Goal: Information Seeking & Learning: Find specific page/section

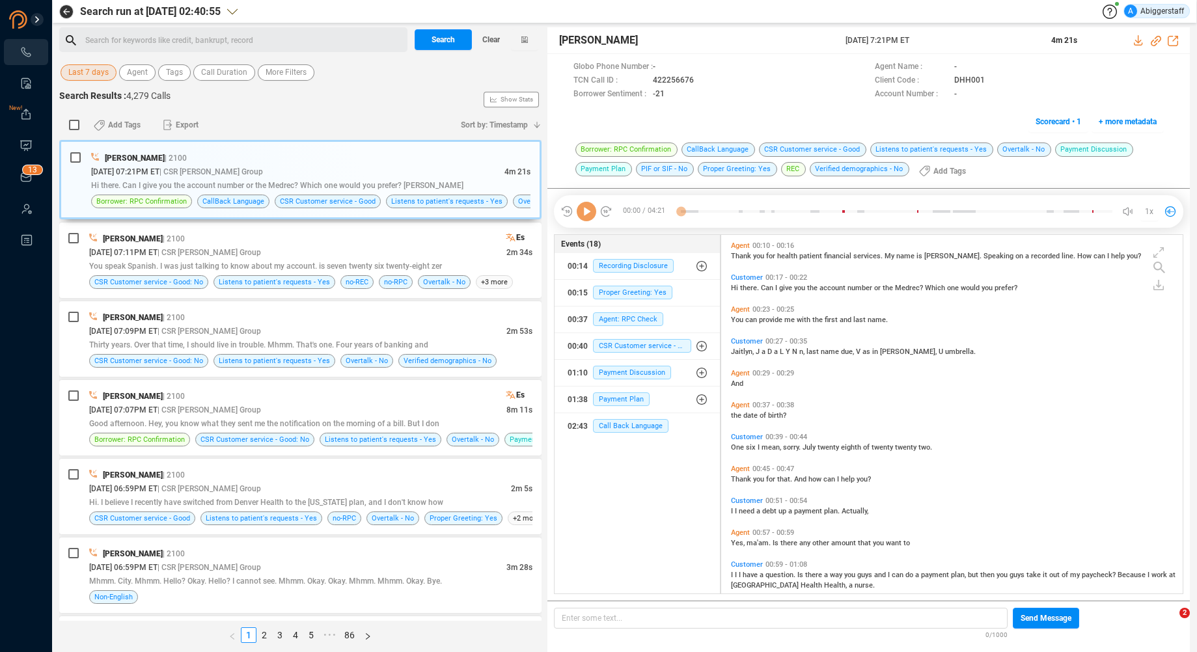
scroll to position [355, 454]
click at [184, 44] on div "Search for keywords like credit, bankrupt, record ﻿" at bounding box center [244, 41] width 318 height 20
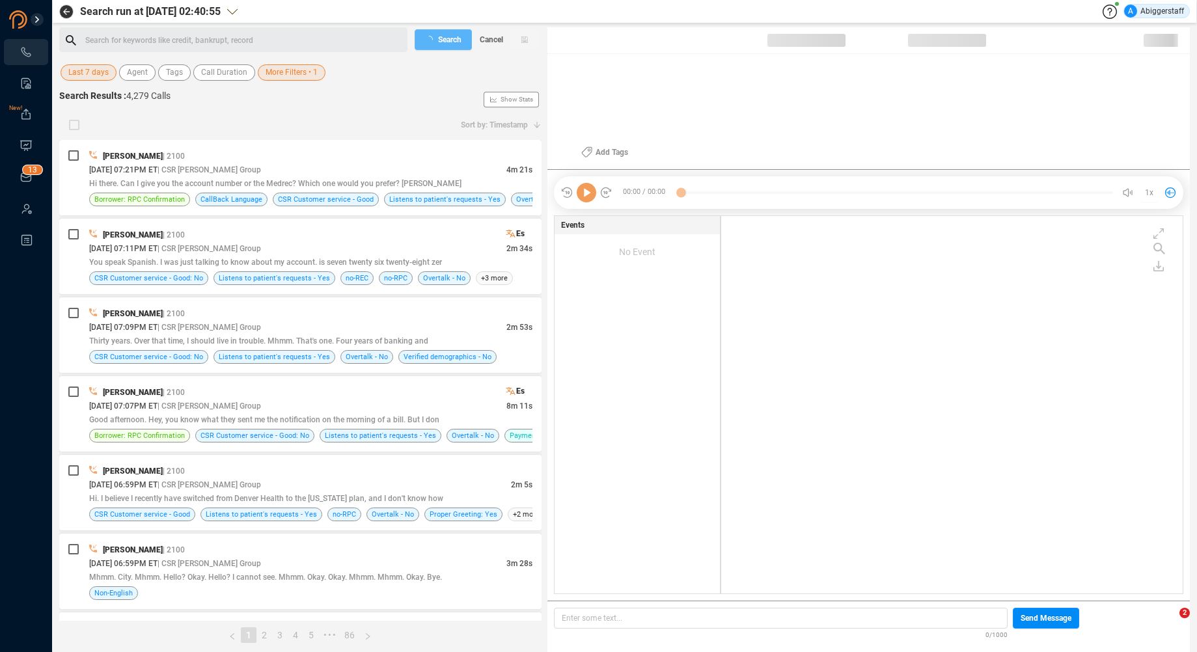
scroll to position [374, 454]
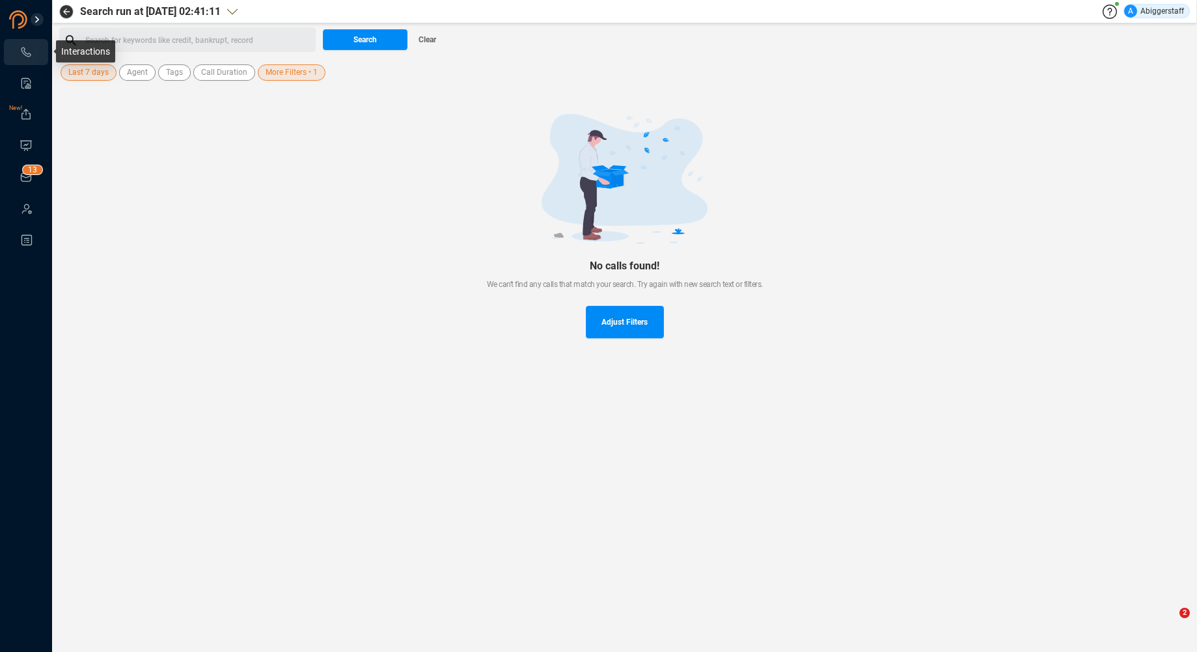
click at [23, 53] on icon at bounding box center [26, 52] width 13 height 13
click at [23, 51] on icon at bounding box center [26, 52] width 13 height 13
click at [430, 36] on span "Clear" at bounding box center [427, 39] width 18 height 21
click at [28, 48] on icon at bounding box center [26, 52] width 13 height 13
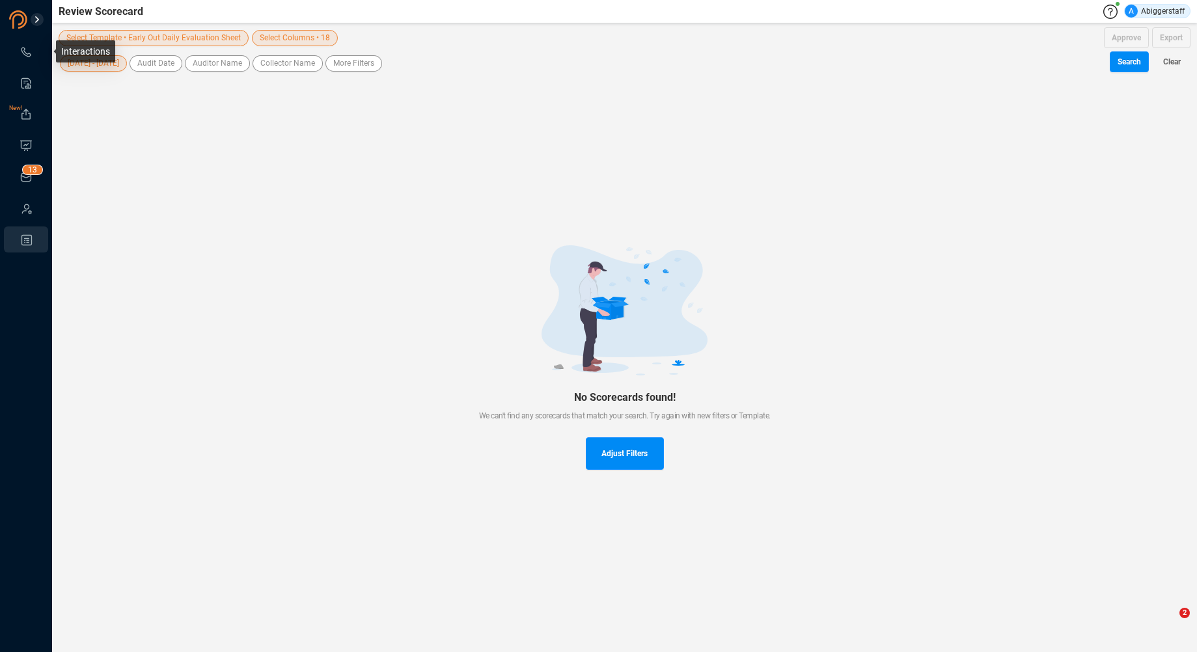
click at [26, 48] on icon at bounding box center [26, 52] width 13 height 13
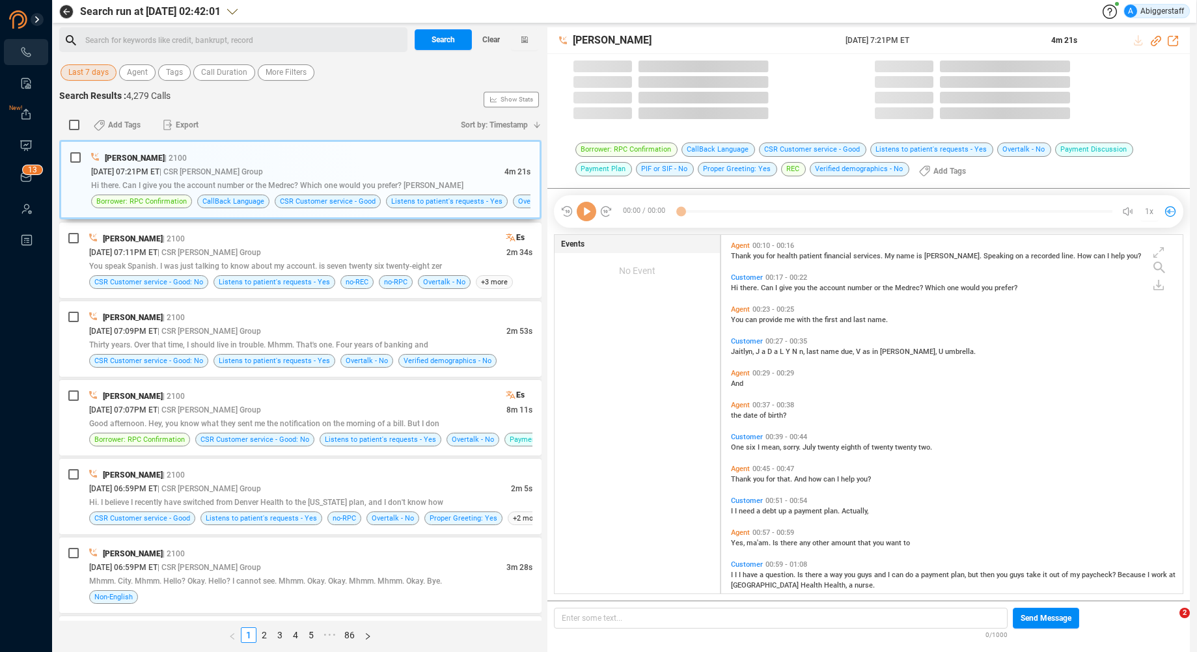
scroll to position [355, 454]
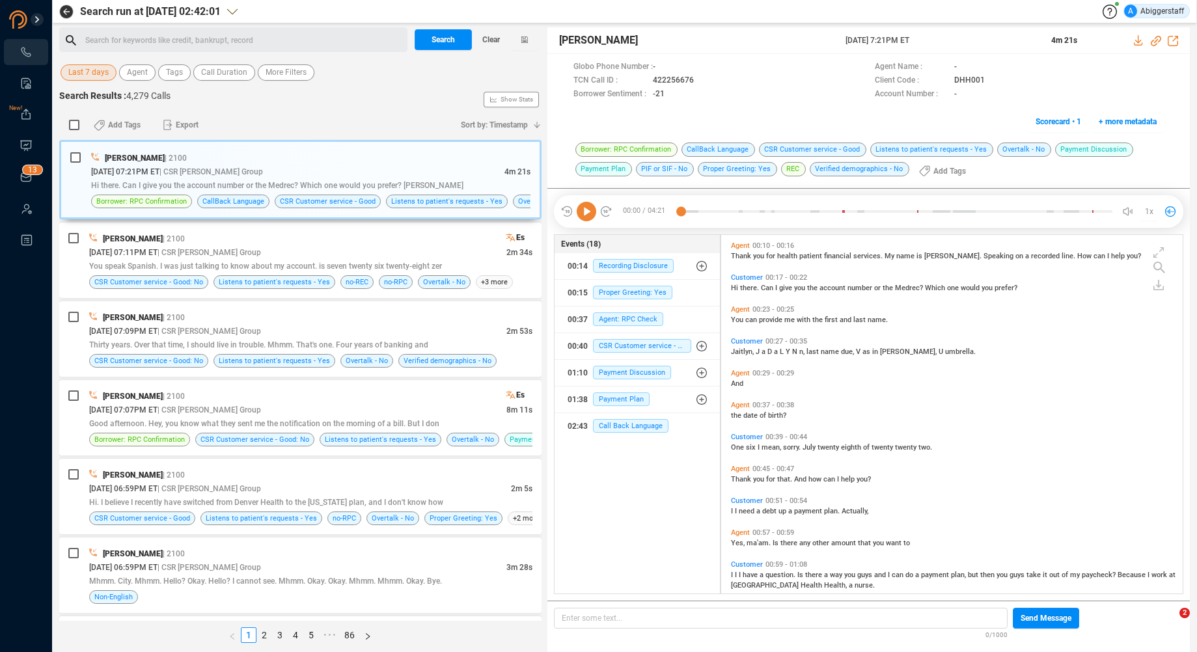
click at [131, 38] on div "Search for keywords like credit, bankrupt, record ﻿" at bounding box center [244, 41] width 318 height 20
click at [137, 75] on span "Agent" at bounding box center [137, 72] width 21 height 16
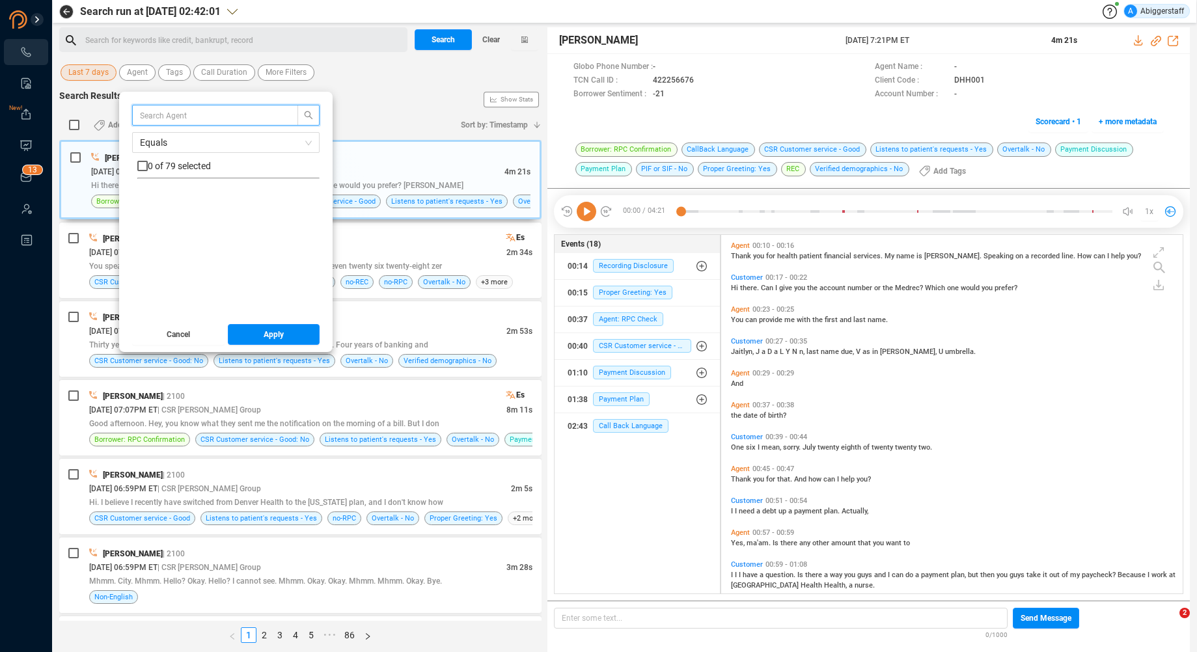
scroll to position [1757, 0]
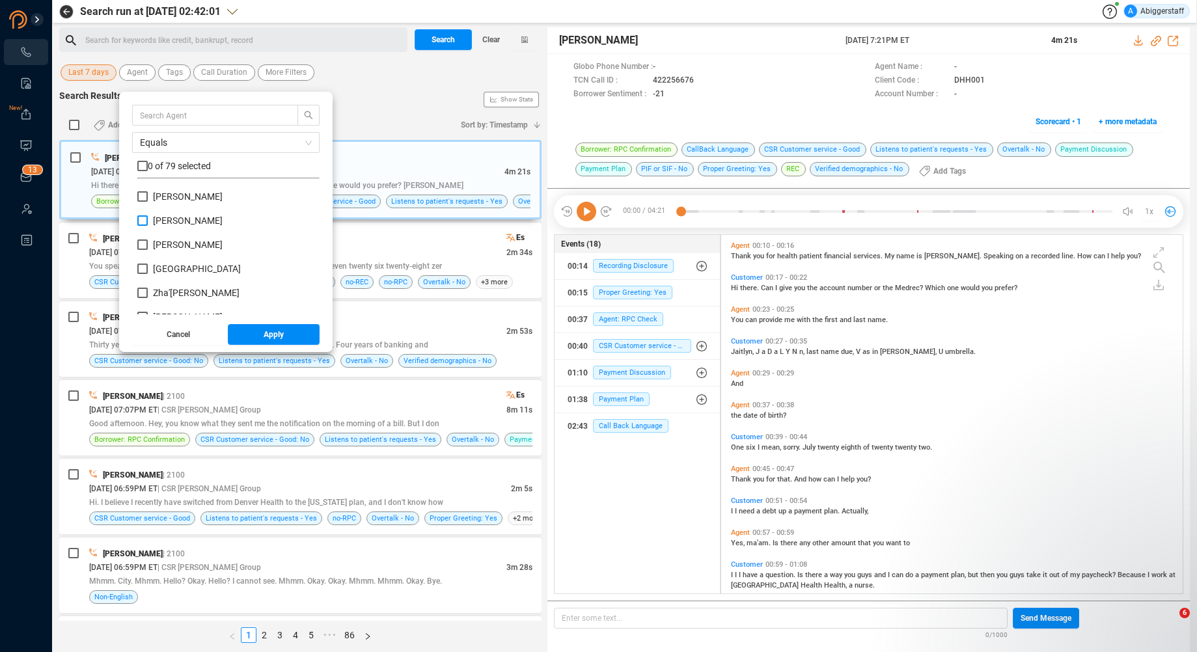
click at [146, 219] on input "[PERSON_NAME]" at bounding box center [142, 220] width 10 height 10
checkbox input "true"
click at [281, 336] on span "Apply" at bounding box center [274, 334] width 20 height 21
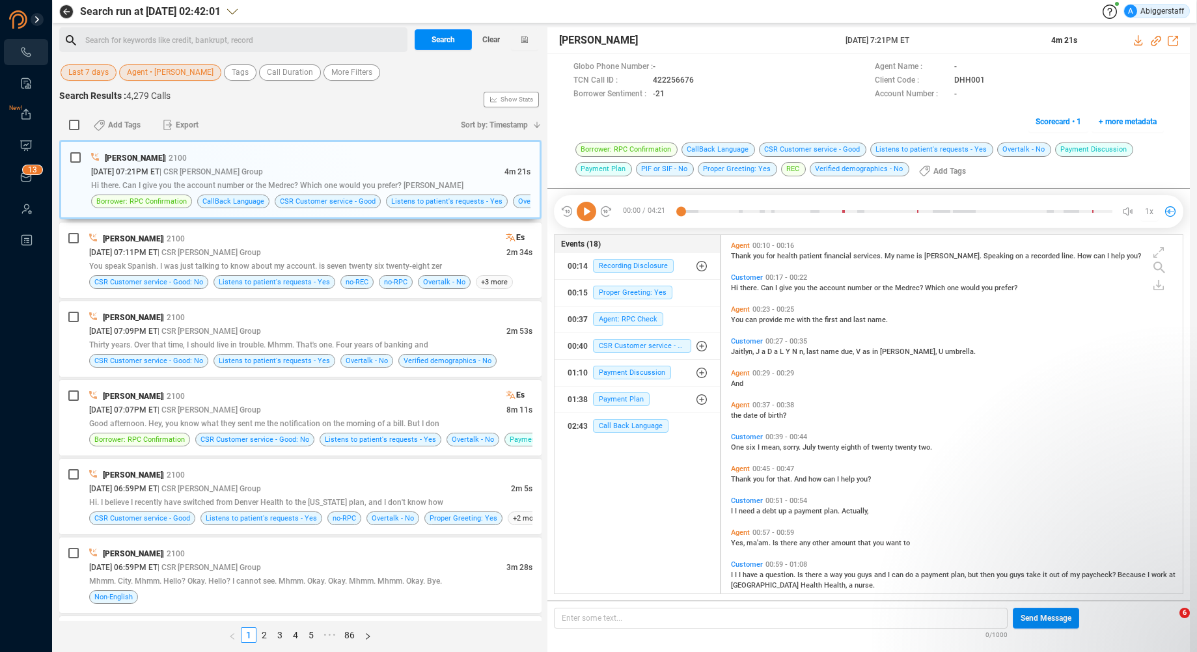
click at [92, 75] on span "Last 7 days" at bounding box center [88, 72] width 40 height 16
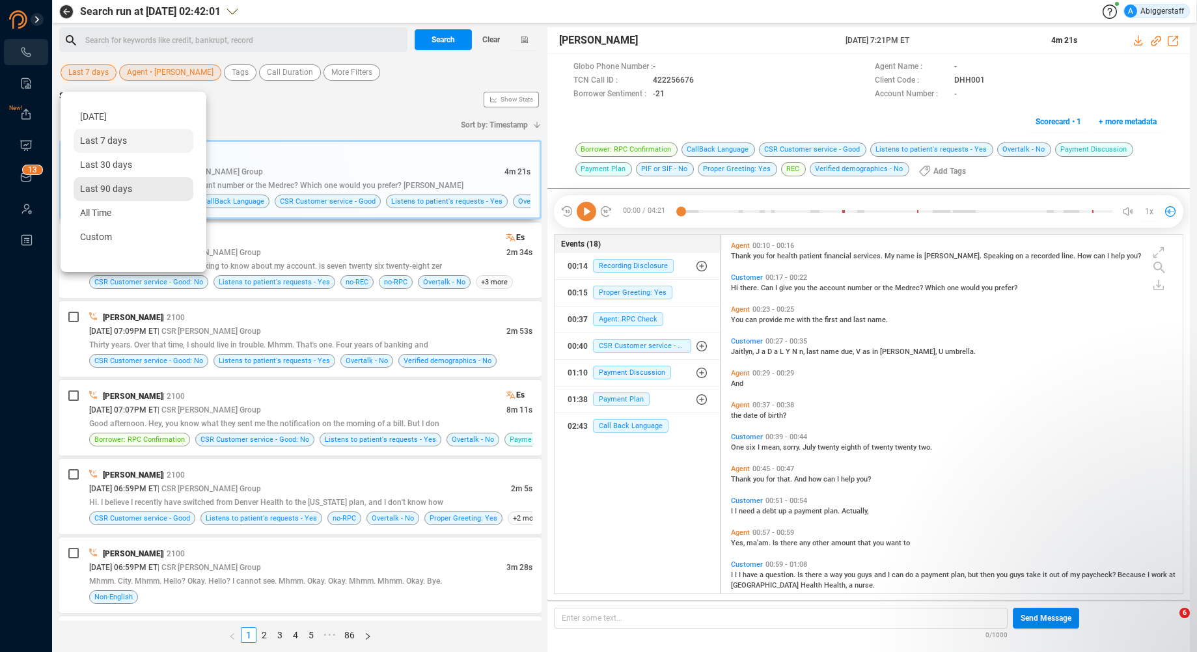
click at [126, 186] on span "Last 90 days" at bounding box center [106, 189] width 52 height 10
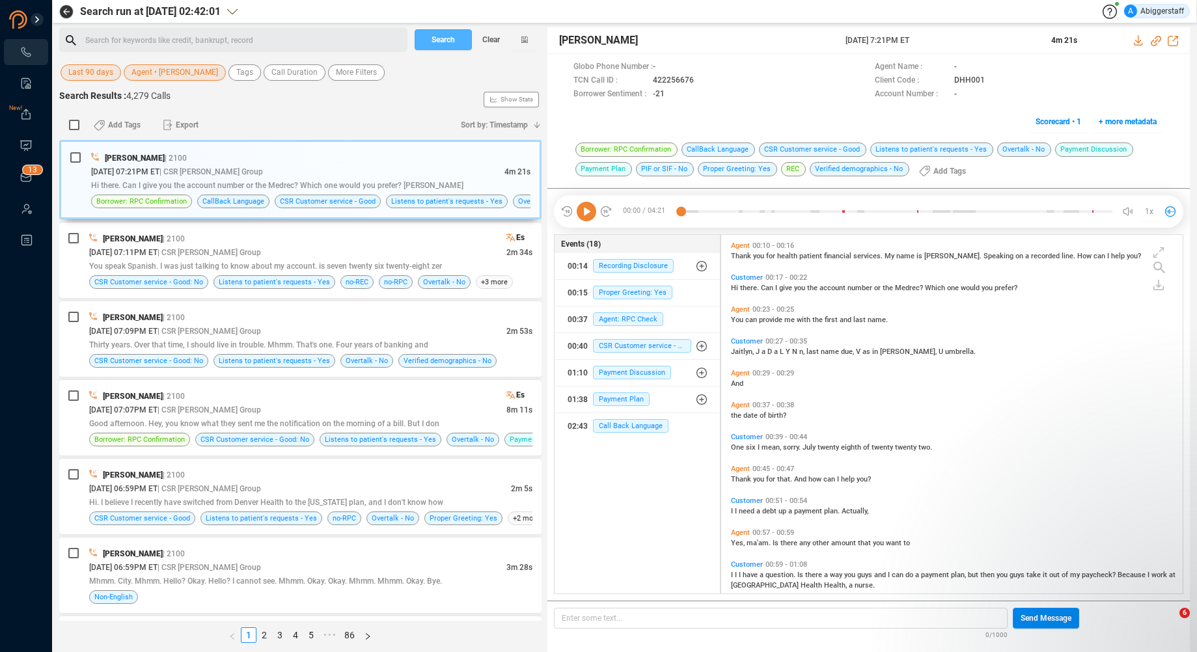
click at [439, 38] on span "Search" at bounding box center [442, 39] width 23 height 21
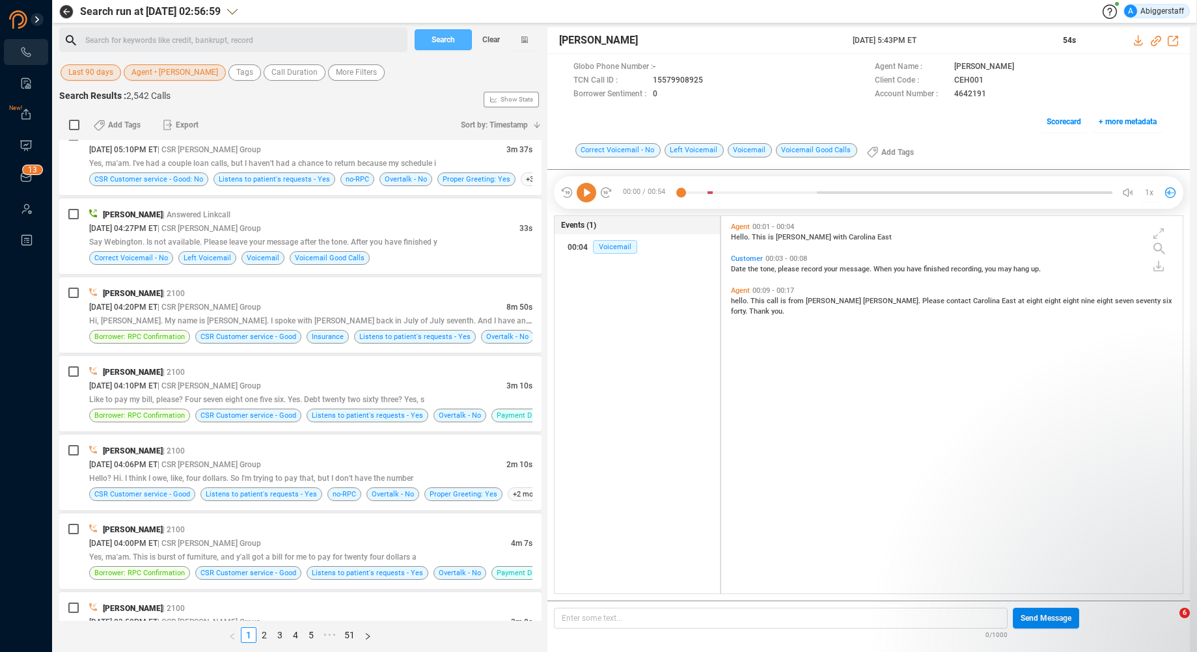
scroll to position [586, 0]
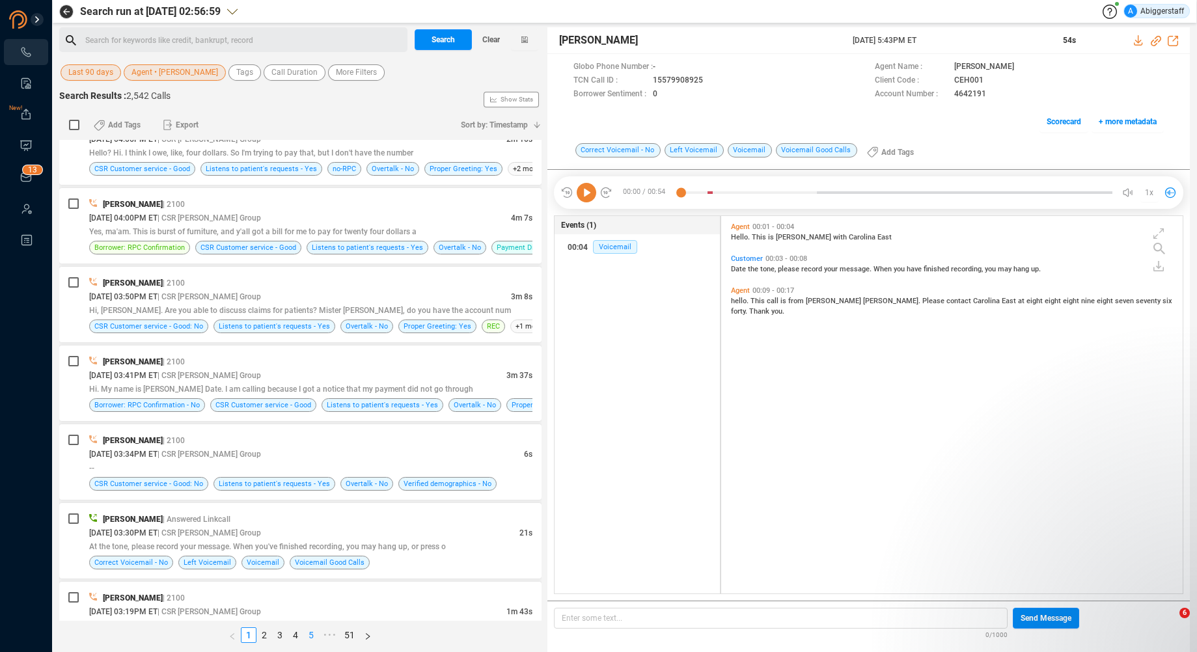
click at [314, 633] on link "5" at bounding box center [311, 635] width 14 height 14
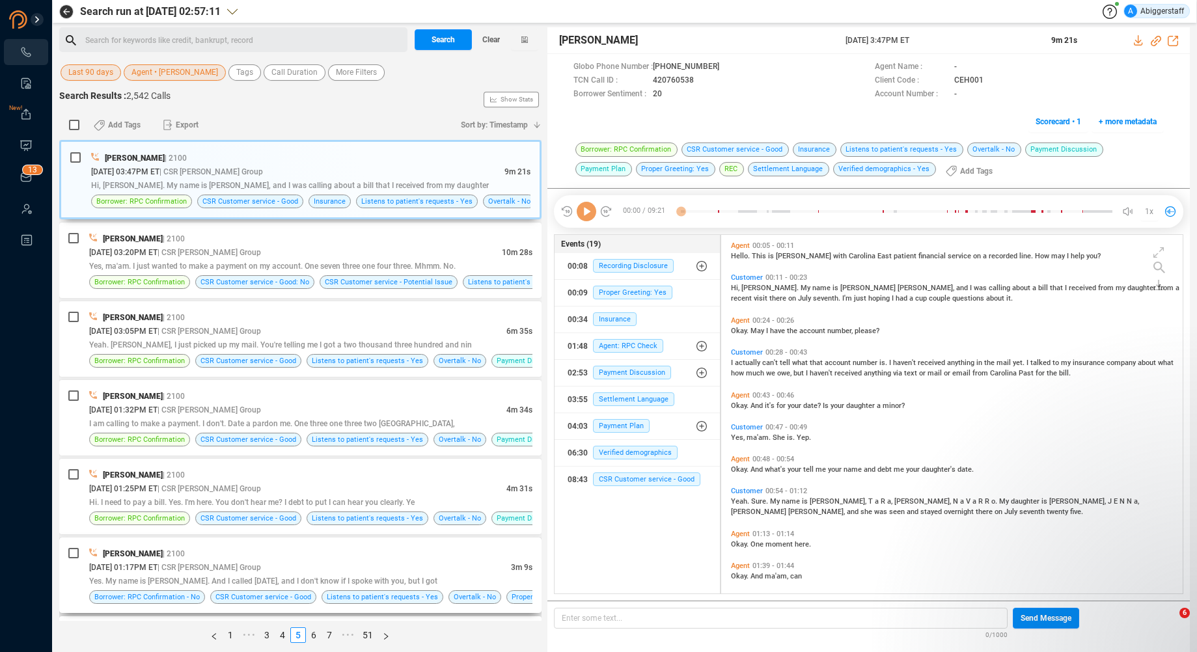
scroll to position [355, 454]
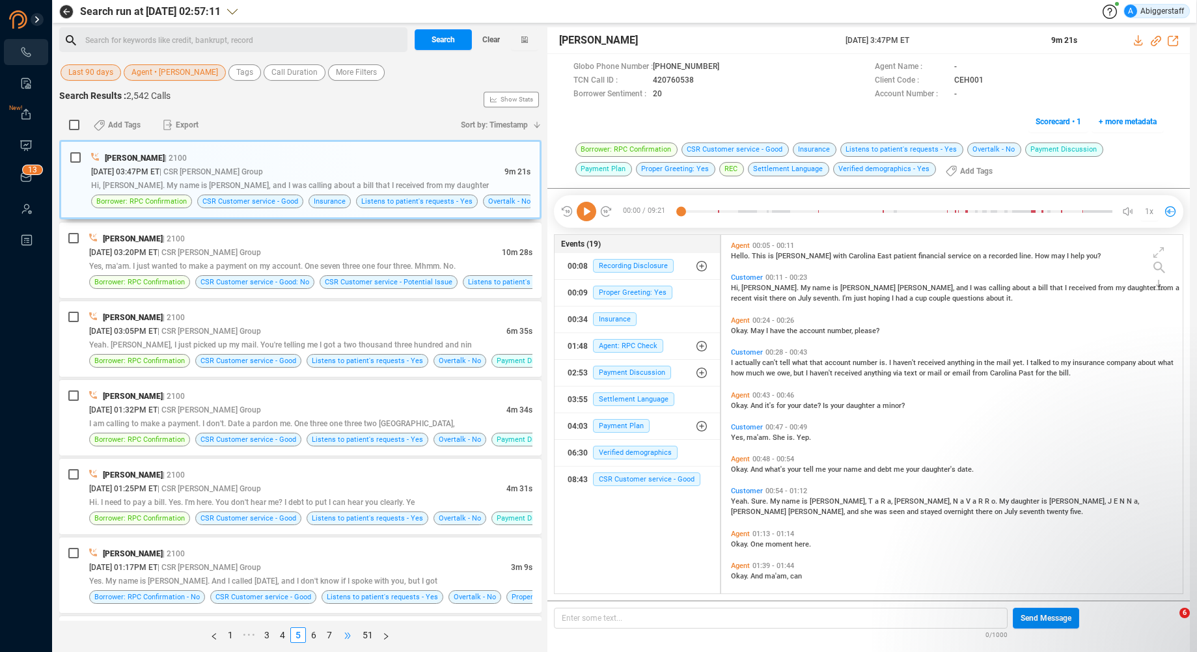
click at [347, 634] on span "•••" at bounding box center [347, 635] width 21 height 16
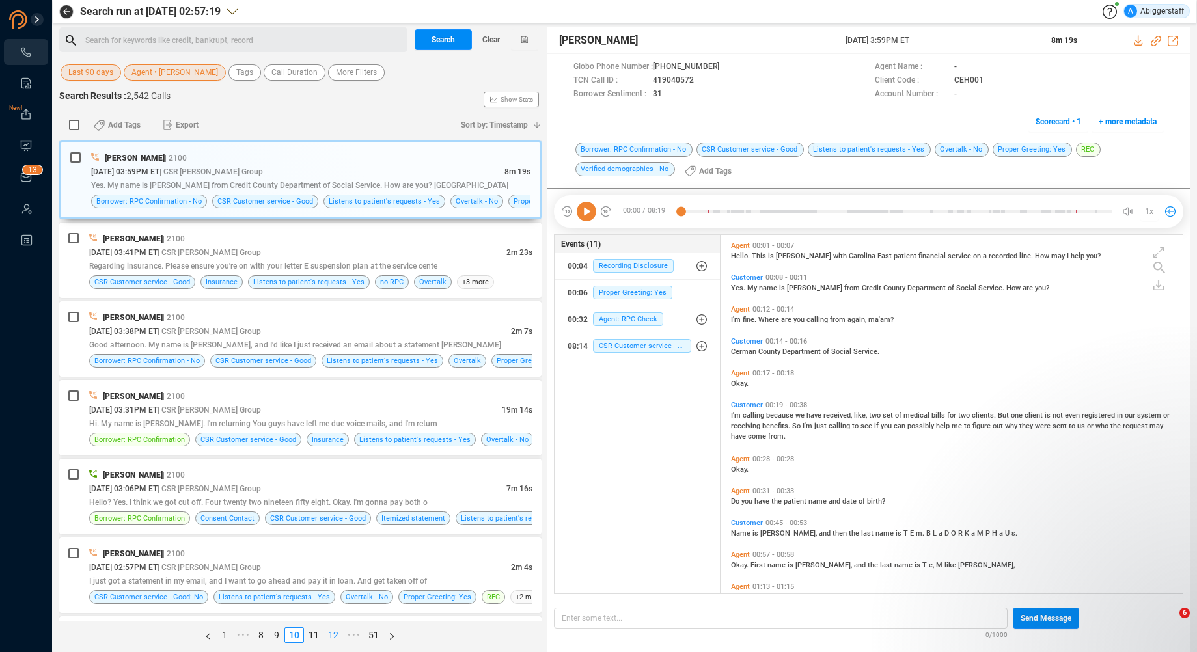
click at [335, 636] on link "12" at bounding box center [333, 635] width 18 height 14
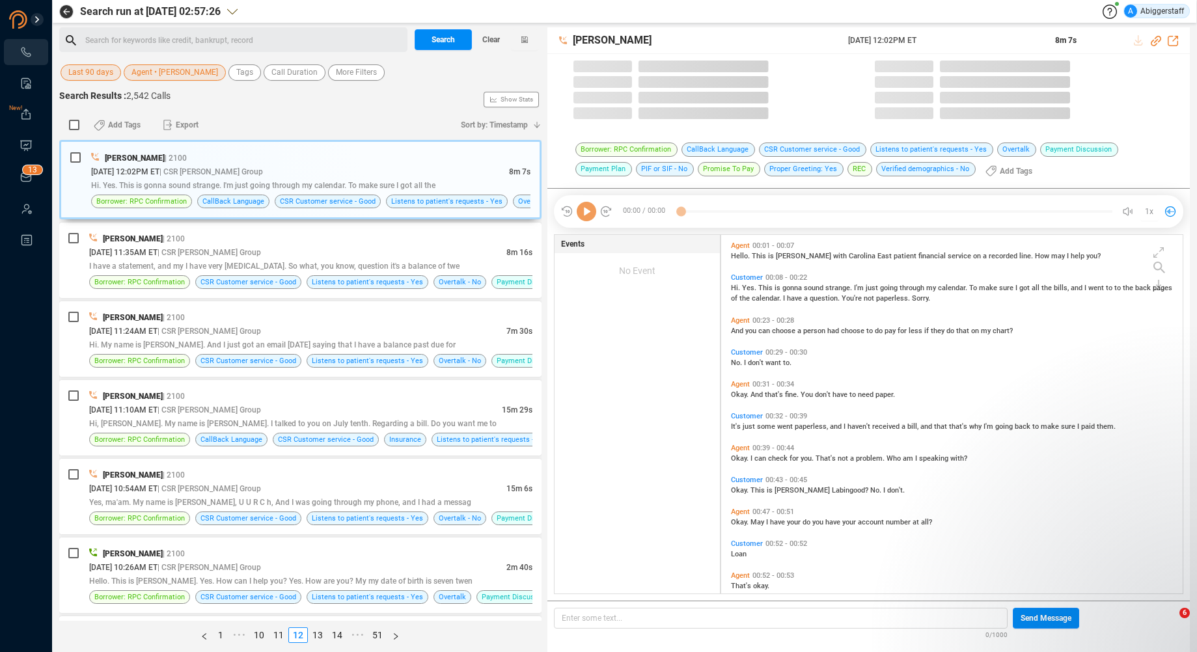
scroll to position [4, 7]
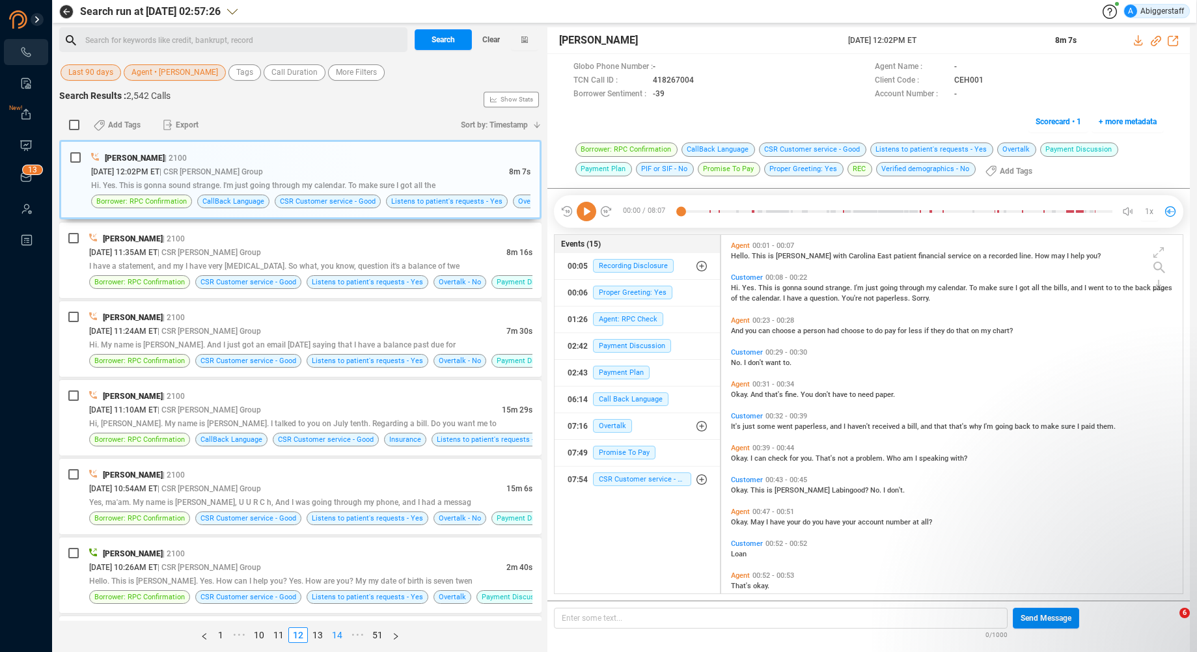
click at [338, 635] on link "14" at bounding box center [337, 635] width 18 height 14
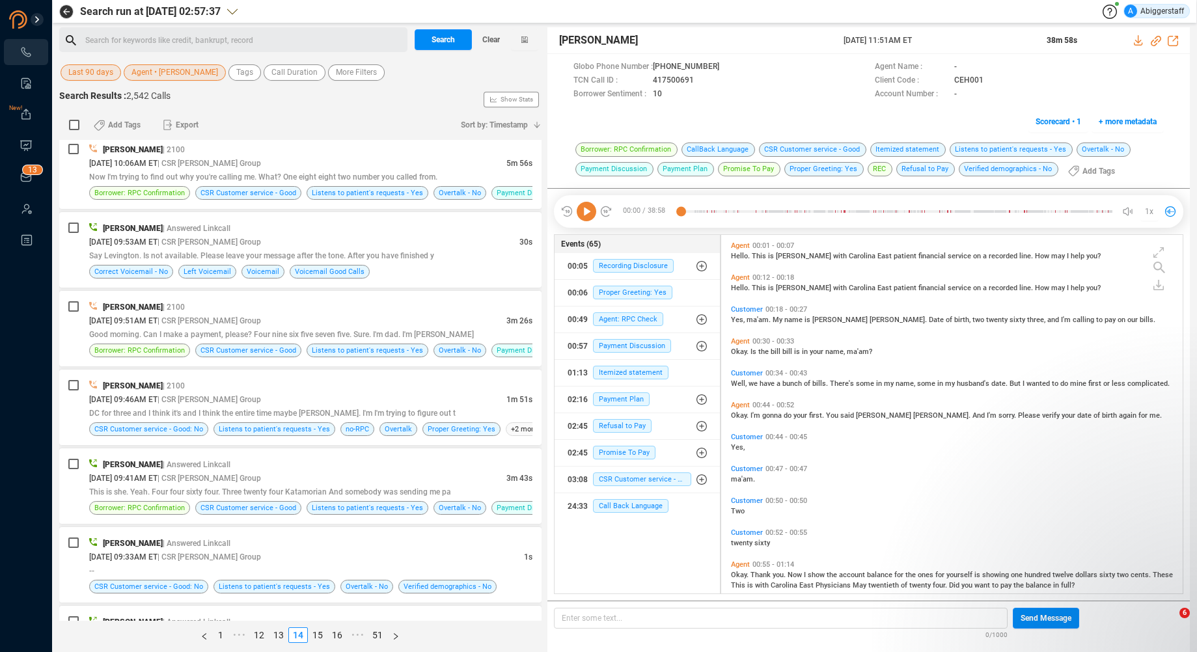
scroll to position [716, 0]
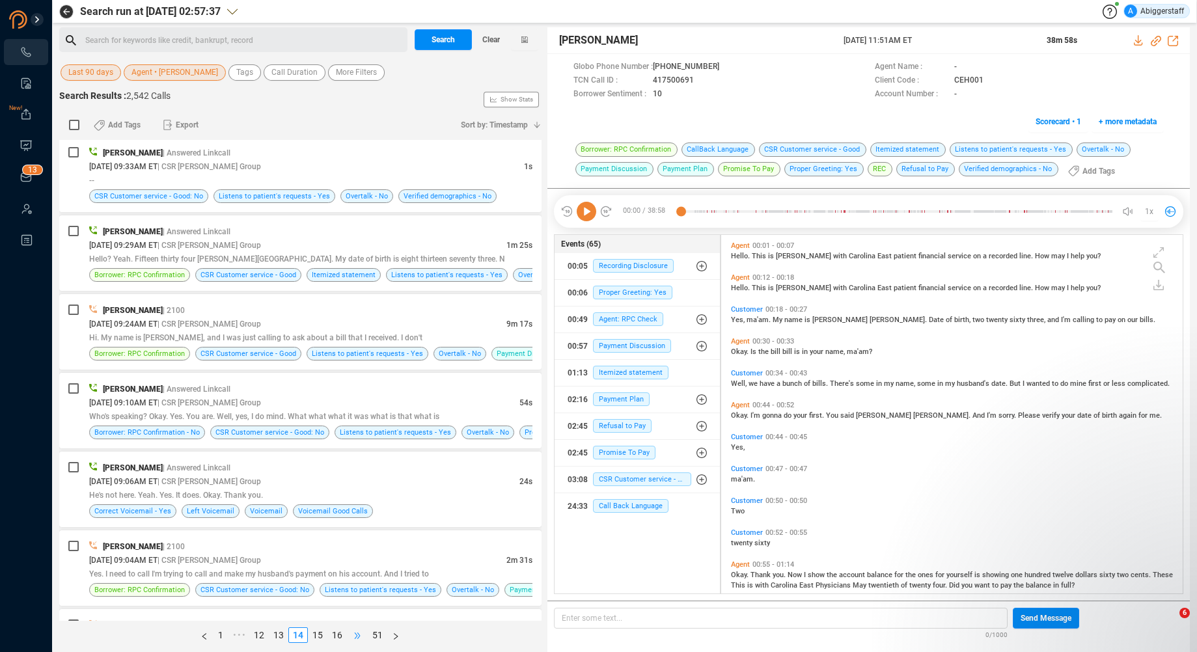
click at [353, 634] on span "•••" at bounding box center [357, 635] width 21 height 16
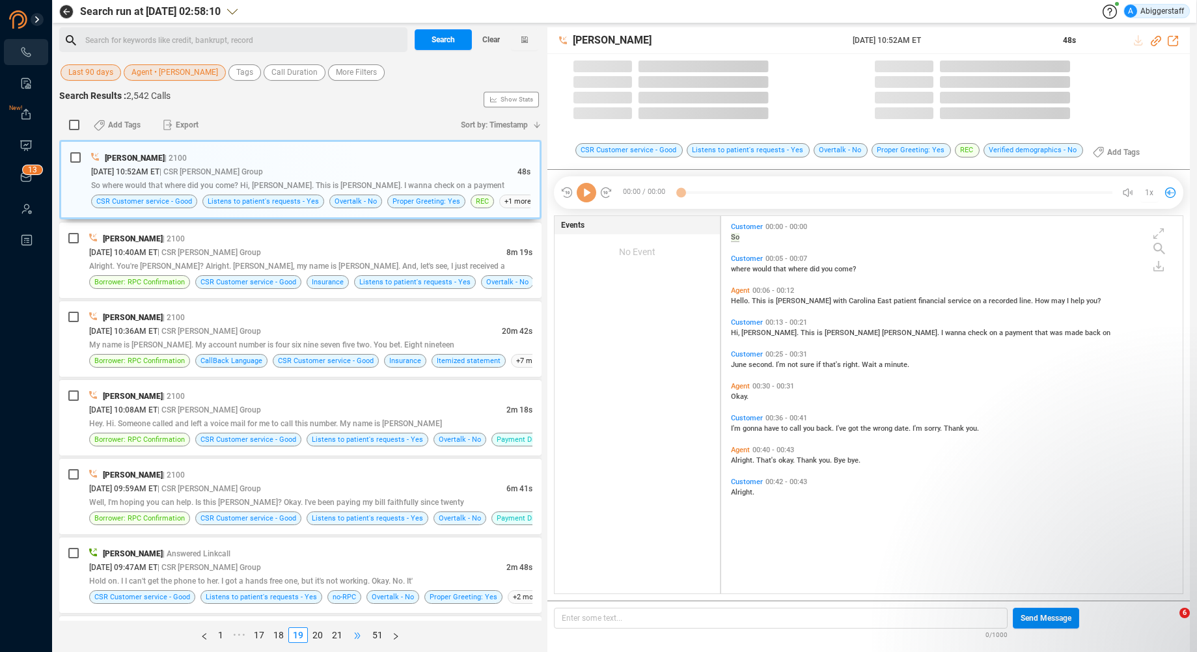
scroll to position [374, 454]
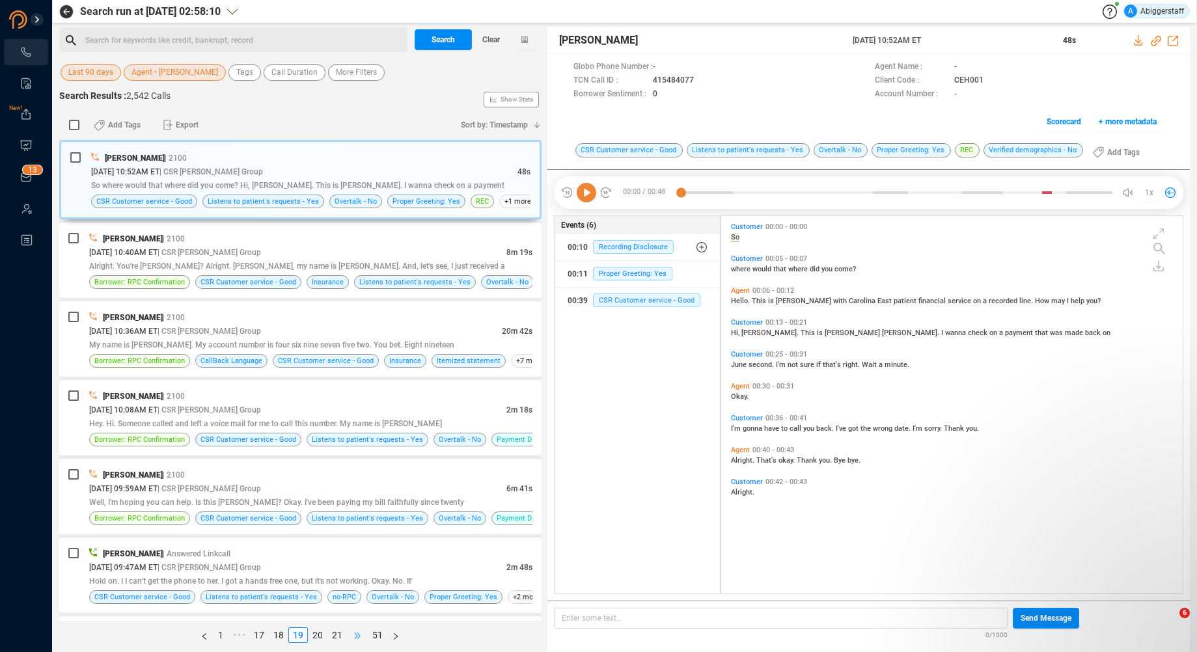
click at [355, 636] on span "•••" at bounding box center [357, 635] width 21 height 16
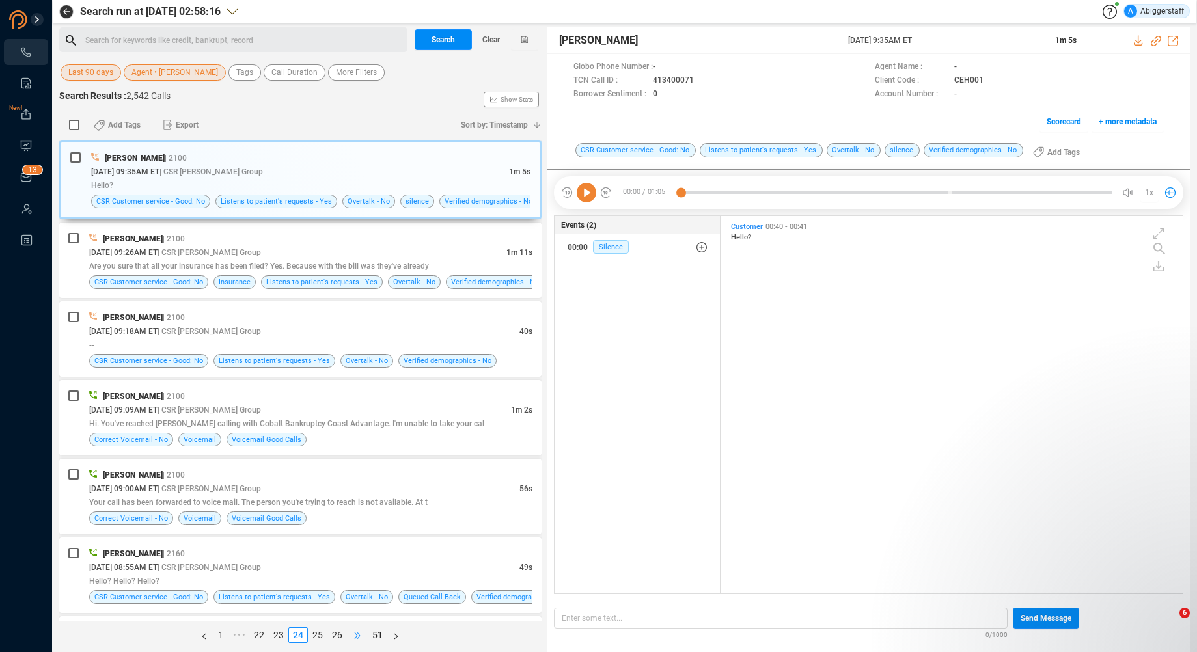
click at [354, 636] on span "•••" at bounding box center [357, 635] width 21 height 16
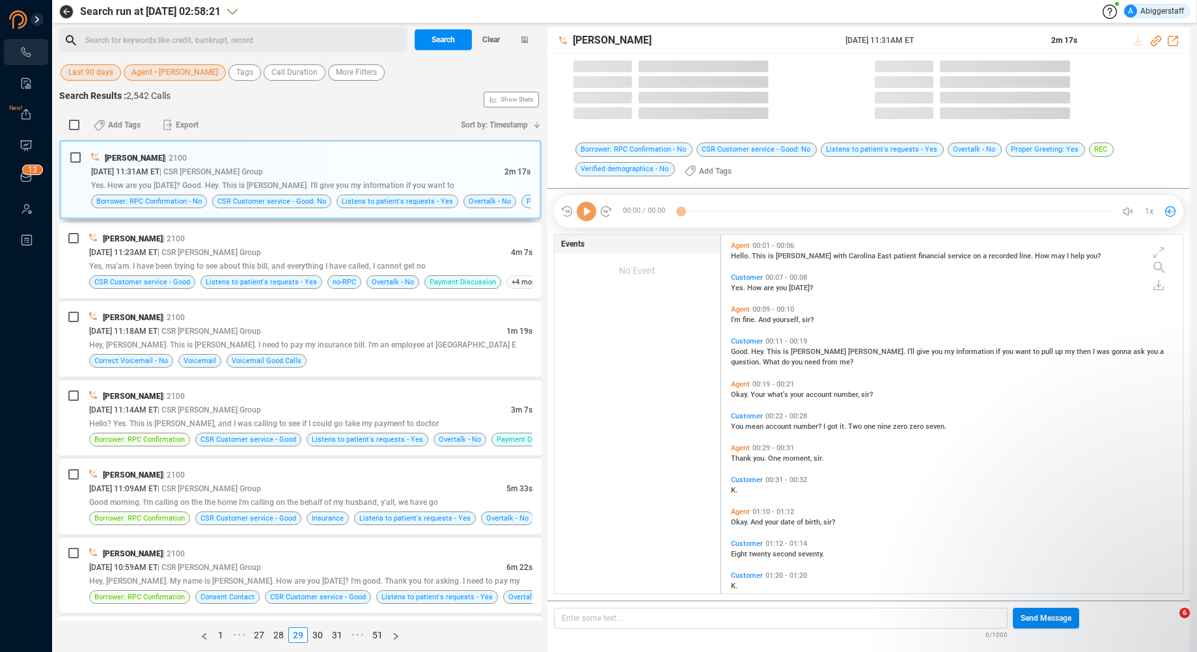
scroll to position [355, 454]
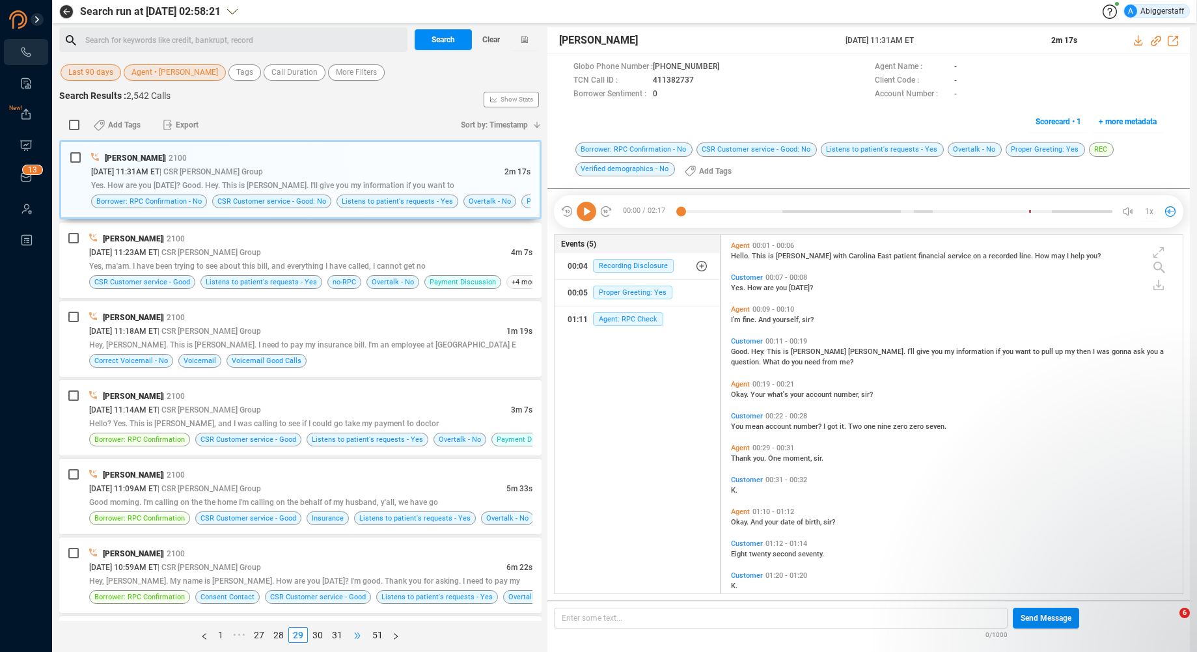
click at [355, 636] on span "•••" at bounding box center [357, 635] width 21 height 16
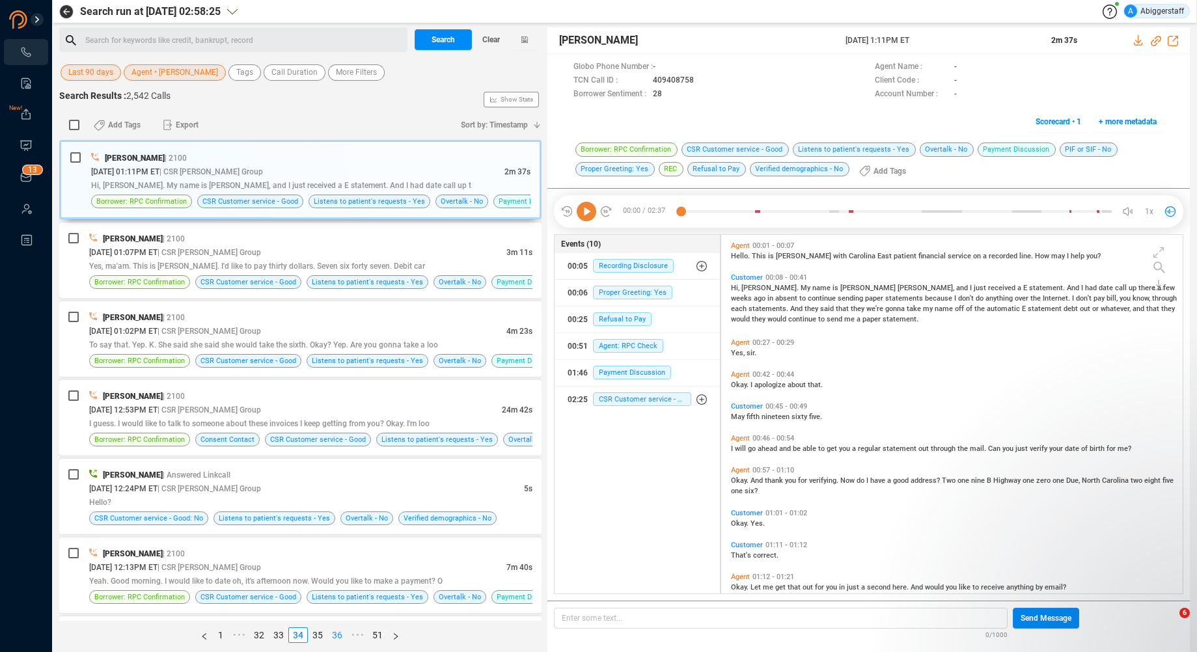
click at [335, 635] on link "36" at bounding box center [337, 635] width 18 height 14
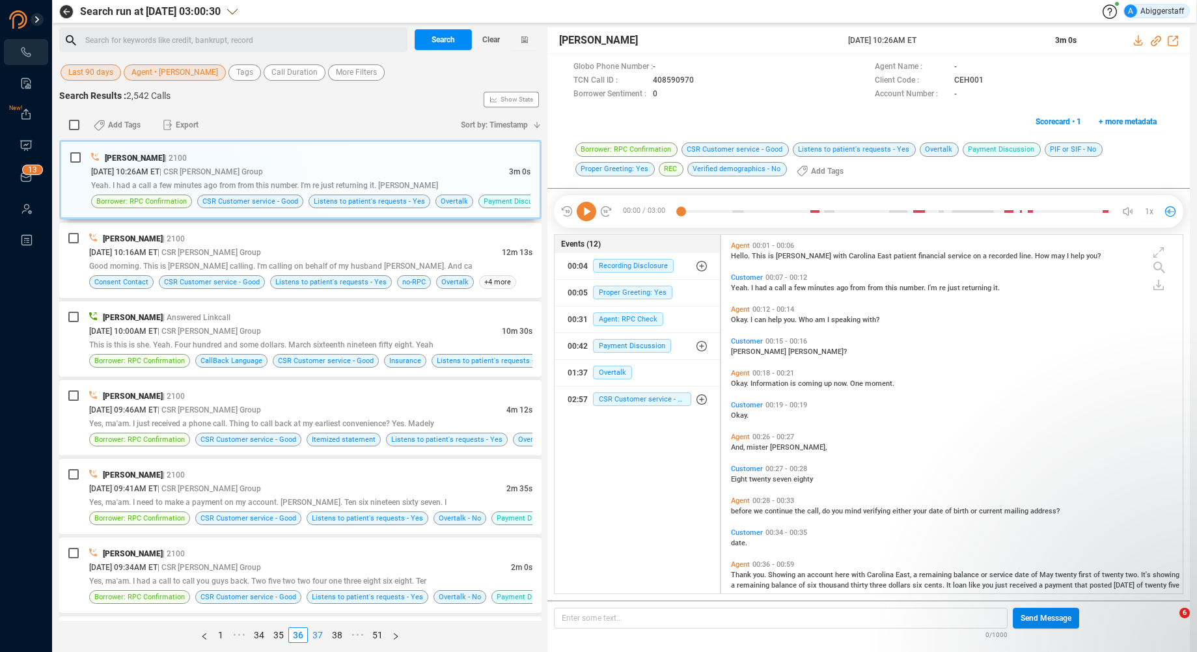
click at [318, 633] on link "37" at bounding box center [317, 635] width 18 height 14
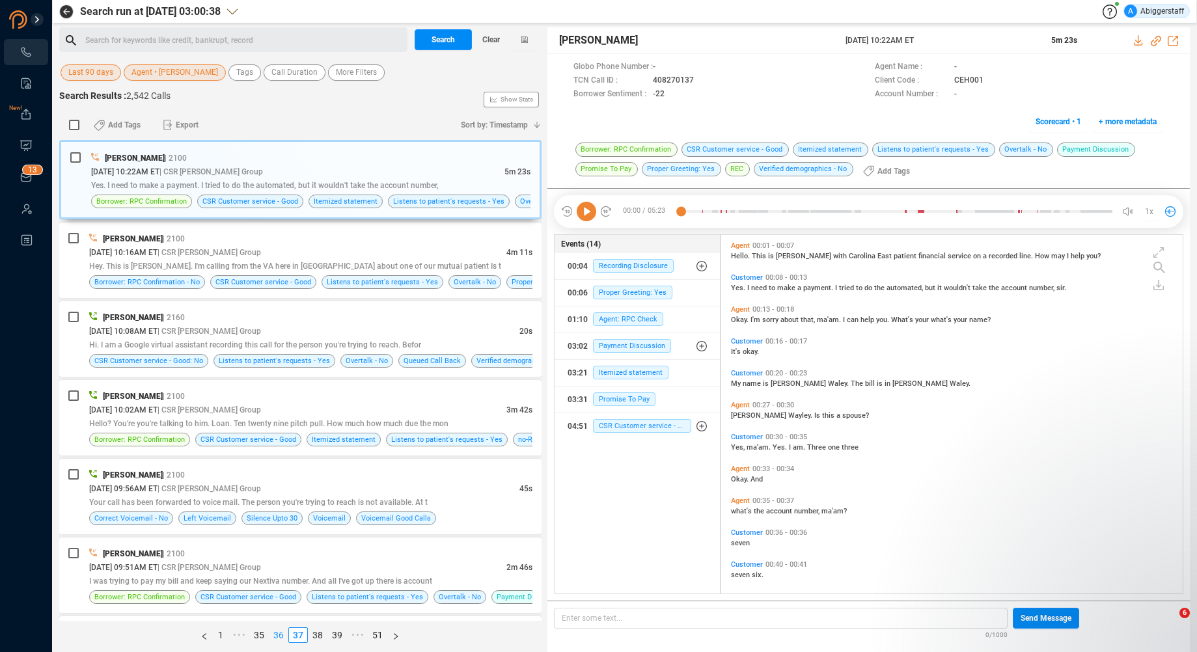
click at [277, 636] on link "36" at bounding box center [278, 635] width 18 height 14
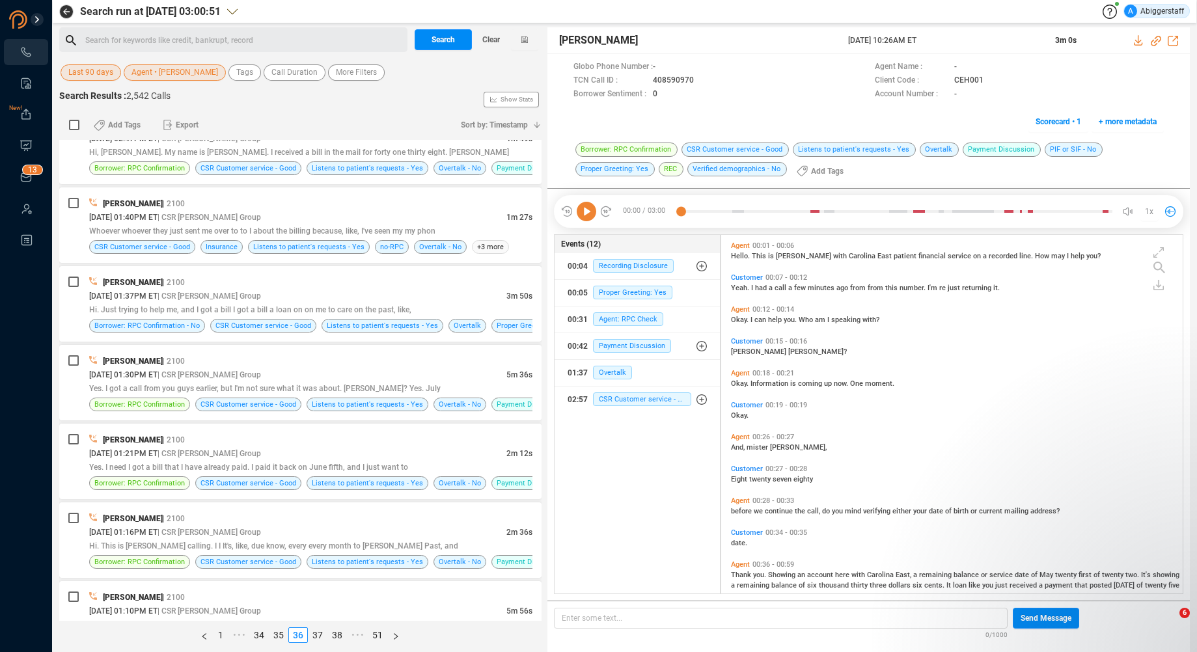
scroll to position [2147, 0]
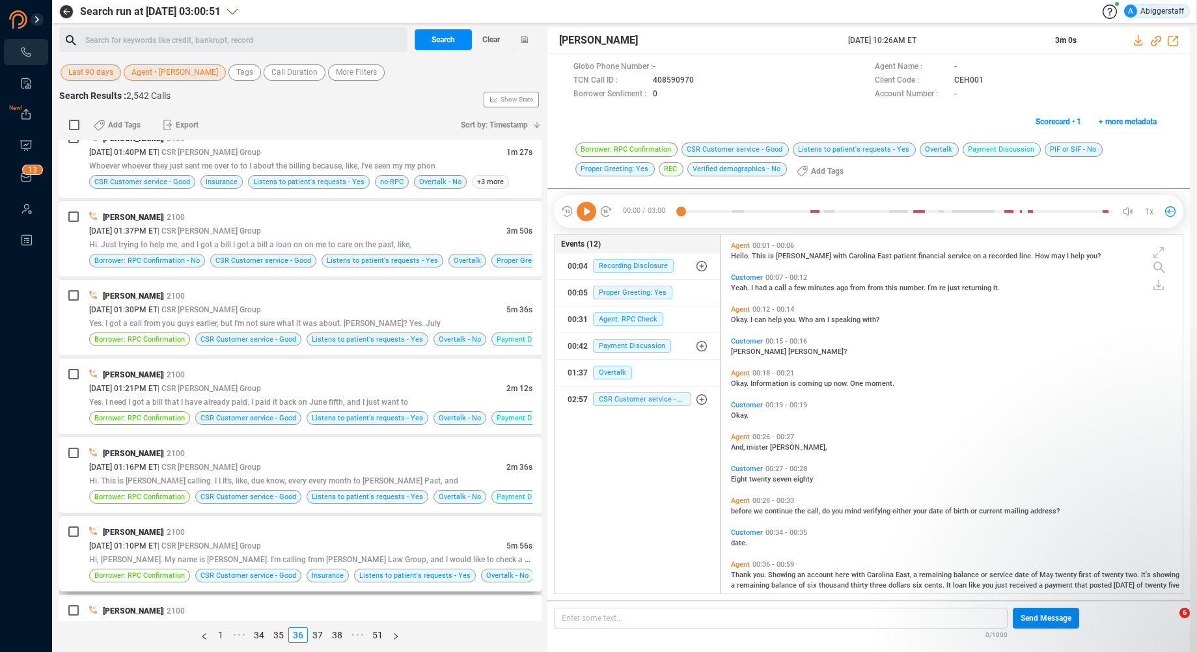
click at [249, 551] on div "[DATE] 01:10PM ET | CSR [PERSON_NAME] Group" at bounding box center [297, 546] width 417 height 14
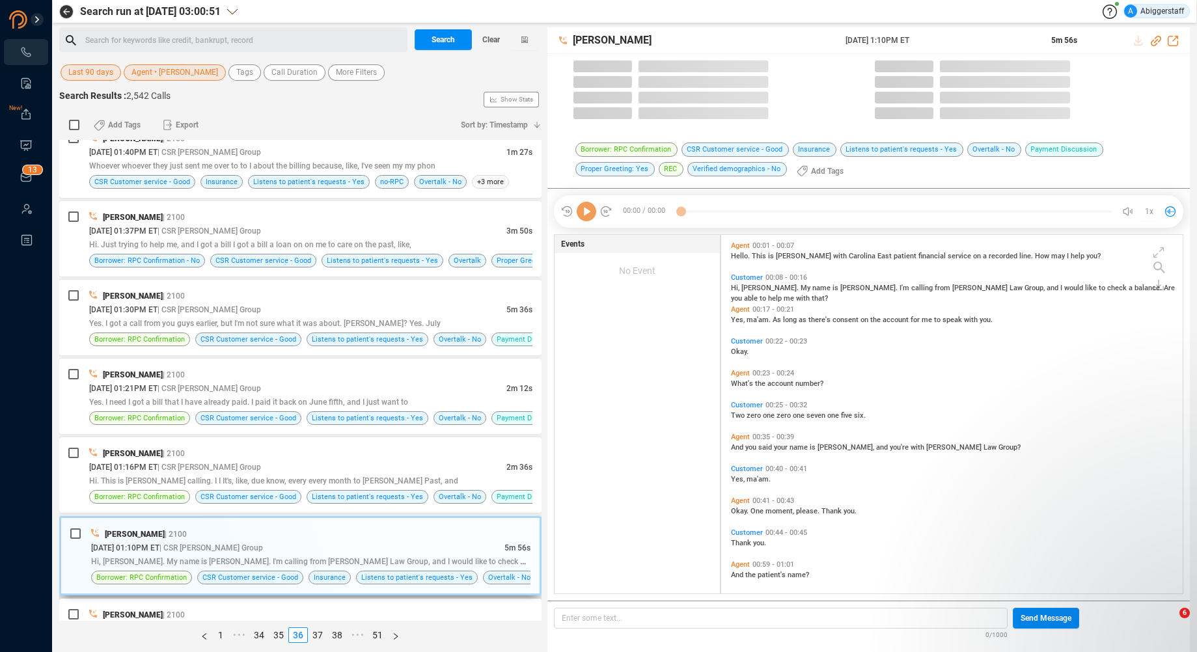
scroll to position [355, 454]
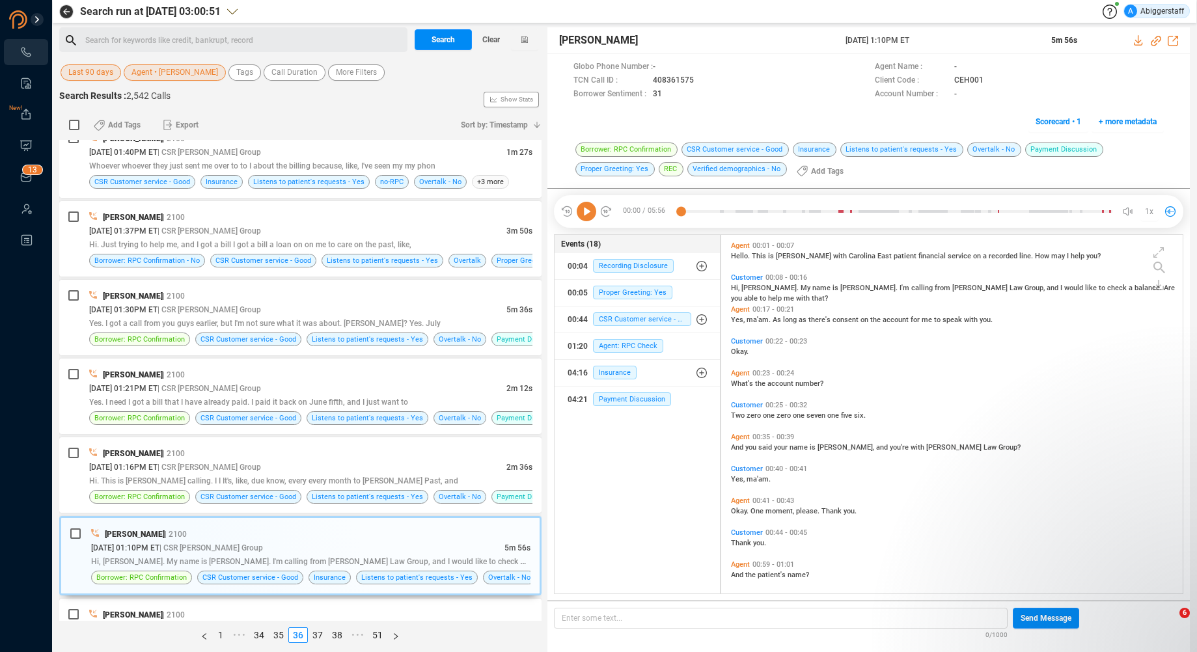
click at [586, 210] on icon at bounding box center [587, 212] width 20 height 20
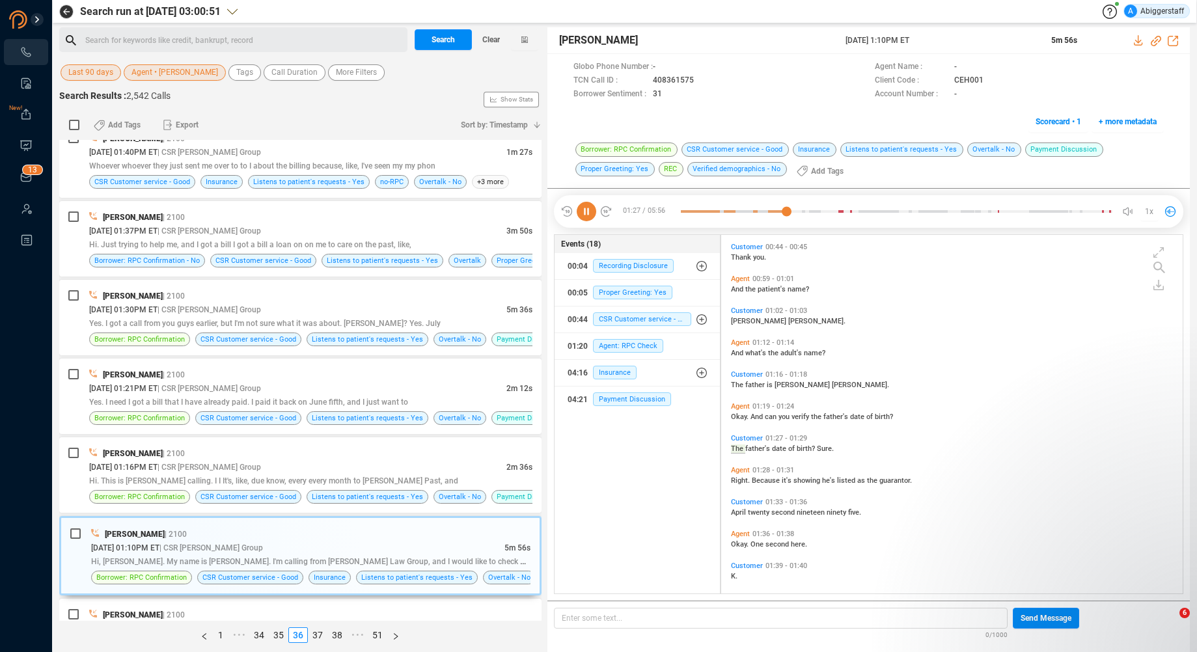
scroll to position [318, 0]
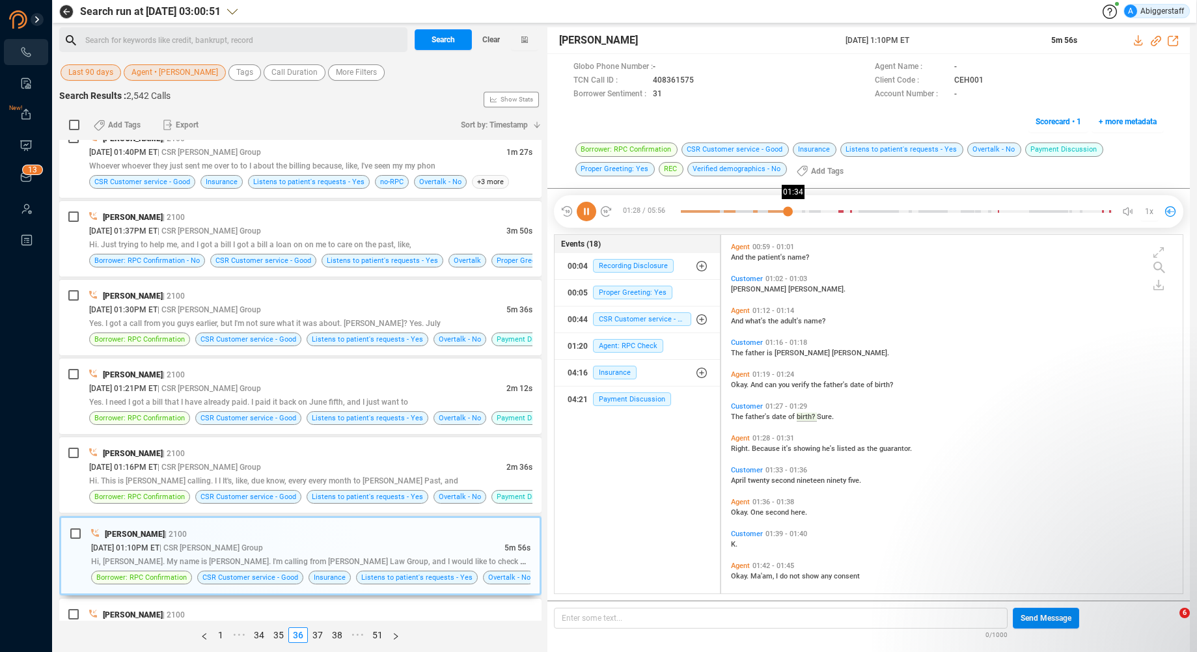
click at [795, 213] on div at bounding box center [896, 212] width 431 height 20
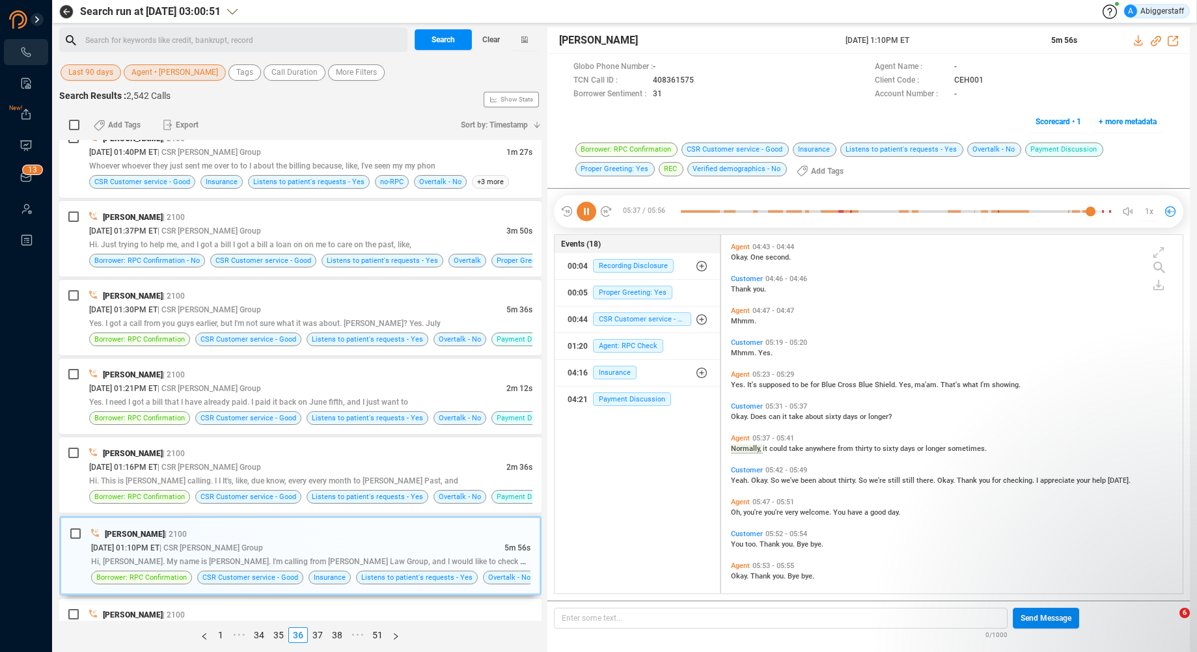
scroll to position [1283, 0]
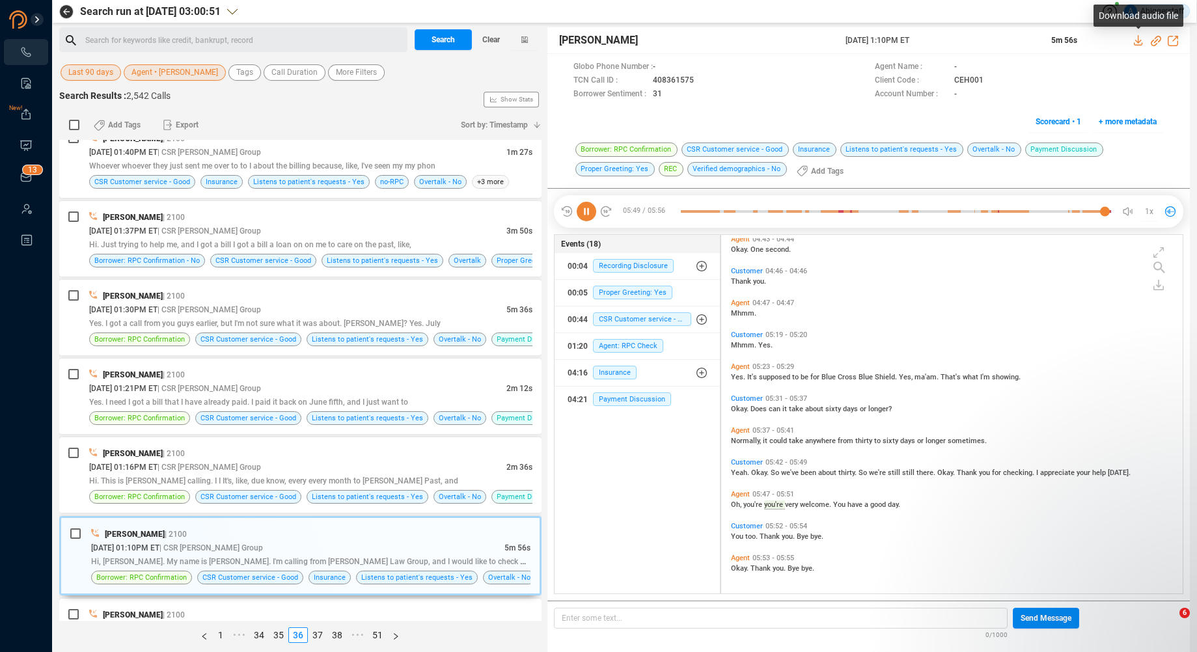
click at [1136, 41] on icon at bounding box center [1139, 40] width 10 height 10
